Goal: Task Accomplishment & Management: Manage account settings

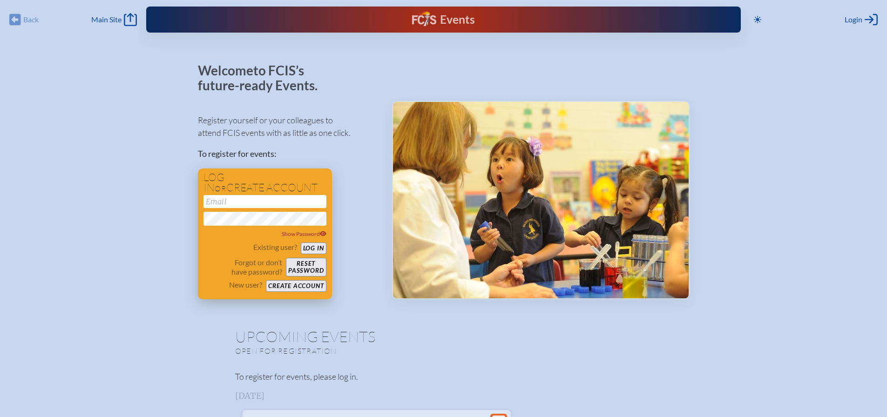
type input "noir-jonesm@esj.org"
click at [314, 248] on button "Log in" at bounding box center [314, 249] width 26 height 12
